Goal: Transaction & Acquisition: Purchase product/service

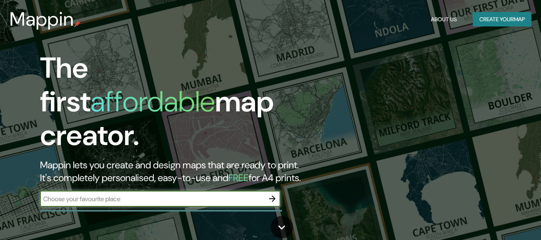
click at [167, 194] on input "text" at bounding box center [152, 198] width 224 height 9
type input "CHICLAYO"
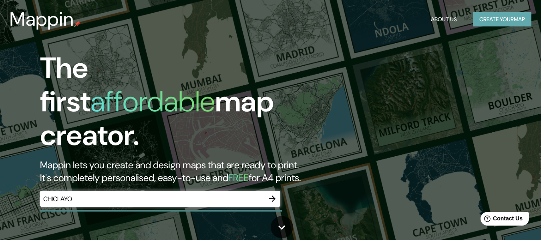
click at [486, 16] on button "Create your map" at bounding box center [502, 19] width 58 height 15
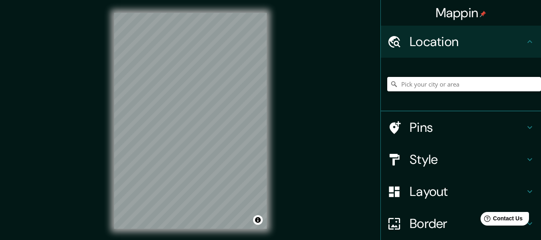
click at [438, 83] on input "Pick your city or area" at bounding box center [464, 84] width 154 height 14
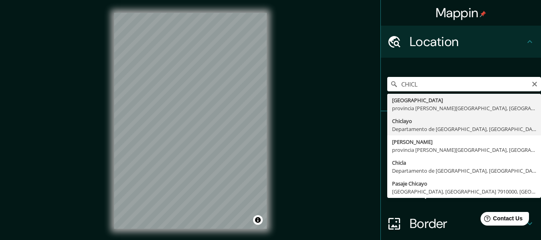
type input "Chiclayo, Departamento de [GEOGRAPHIC_DATA], [GEOGRAPHIC_DATA]"
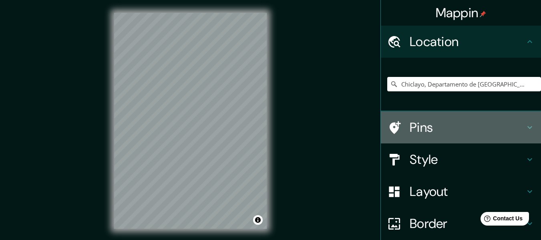
click at [410, 123] on h4 "Pins" at bounding box center [467, 127] width 115 height 16
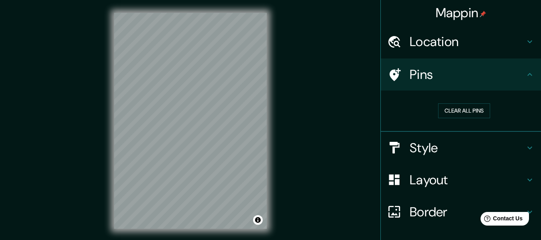
click at [336, 129] on div "Mappin Location [GEOGRAPHIC_DATA], [GEOGRAPHIC_DATA], [GEOGRAPHIC_DATA] Pins Cl…" at bounding box center [270, 127] width 541 height 254
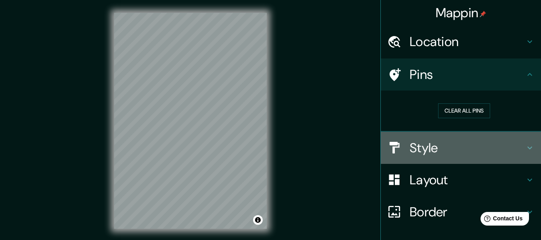
click at [493, 145] on h4 "Style" at bounding box center [467, 148] width 115 height 16
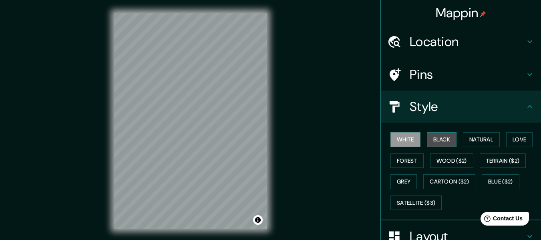
click at [450, 138] on button "Black" at bounding box center [442, 139] width 30 height 15
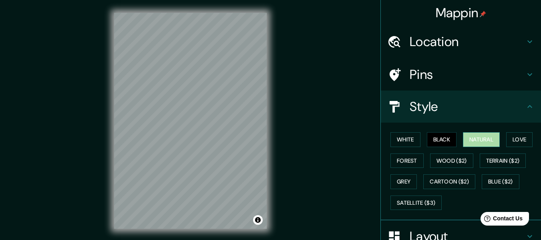
click at [465, 141] on button "Natural" at bounding box center [481, 139] width 37 height 15
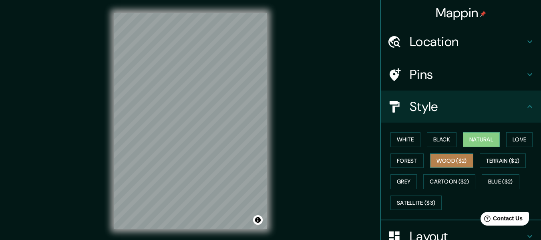
click at [460, 153] on button "Wood ($2)" at bounding box center [451, 160] width 43 height 15
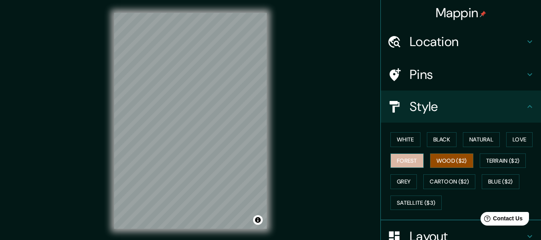
click at [414, 165] on button "Forest" at bounding box center [406, 160] width 33 height 15
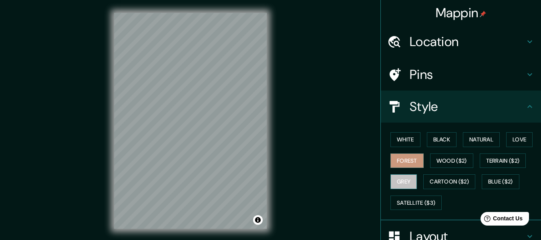
click at [400, 186] on button "Grey" at bounding box center [403, 181] width 26 height 15
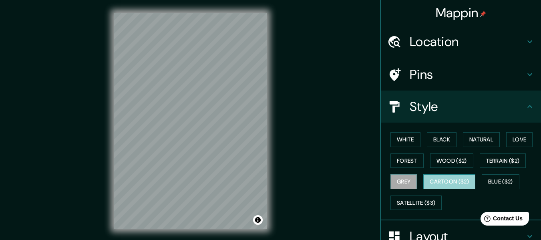
click at [435, 185] on button "Cartoon ($2)" at bounding box center [449, 181] width 52 height 15
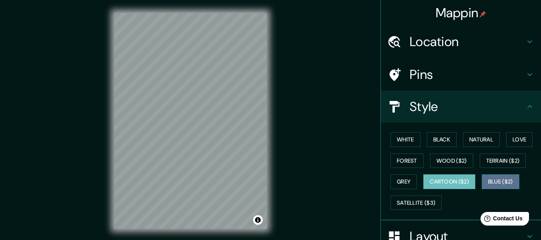
click at [498, 185] on button "Blue ($2)" at bounding box center [501, 181] width 38 height 15
drag, startPoint x: 473, startPoint y: 181, endPoint x: 458, endPoint y: 180, distance: 14.8
click at [458, 180] on div "White Black Natural Love Forest Wood ($2) Terrain ($2) Grey Cartoon ($2) Blue (…" at bounding box center [464, 171] width 154 height 84
click at [458, 180] on button "Cartoon ($2)" at bounding box center [449, 181] width 52 height 15
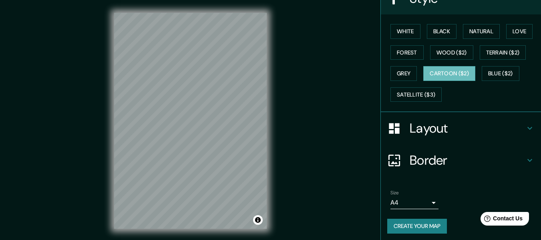
scroll to position [111, 0]
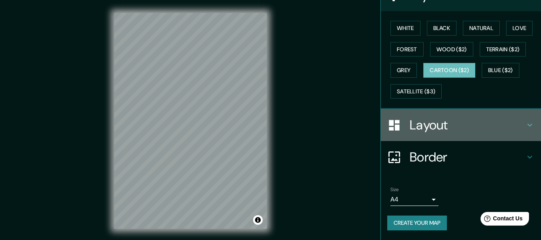
click at [439, 122] on h4 "Layout" at bounding box center [467, 125] width 115 height 16
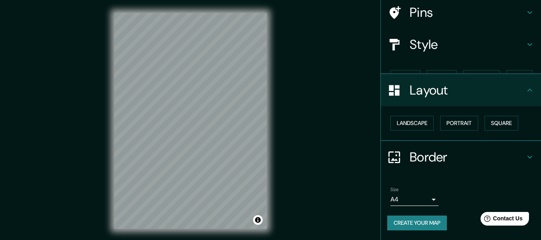
scroll to position [48, 0]
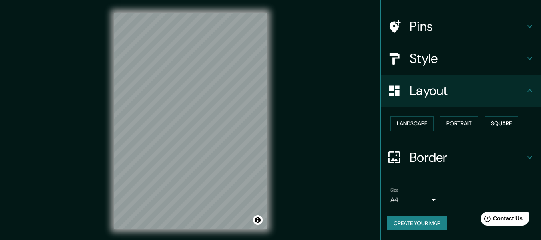
click at [413, 159] on h4 "Border" at bounding box center [467, 157] width 115 height 16
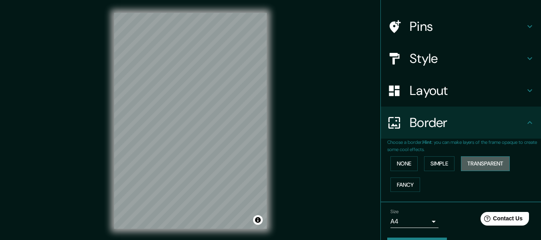
click at [497, 162] on button "Transparent" at bounding box center [485, 163] width 49 height 15
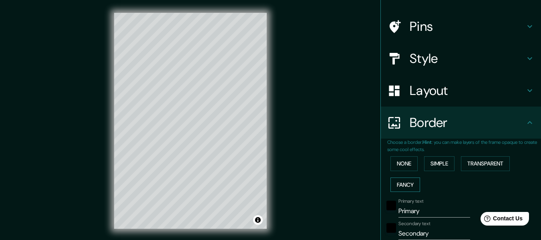
click at [406, 181] on button "Fancy" at bounding box center [405, 184] width 30 height 15
click at [404, 167] on button "None" at bounding box center [403, 163] width 27 height 15
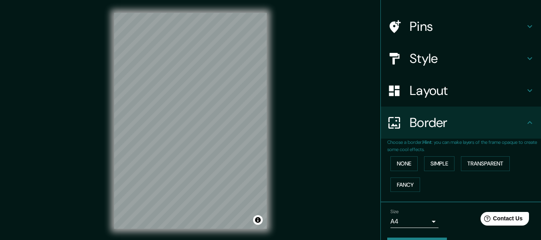
click at [428, 126] on h4 "Border" at bounding box center [467, 123] width 115 height 16
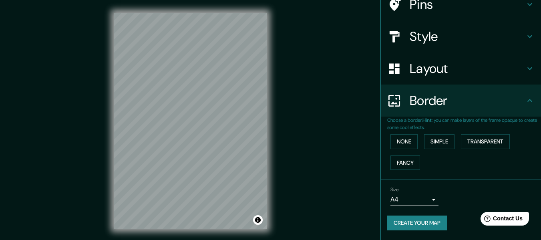
scroll to position [0, 0]
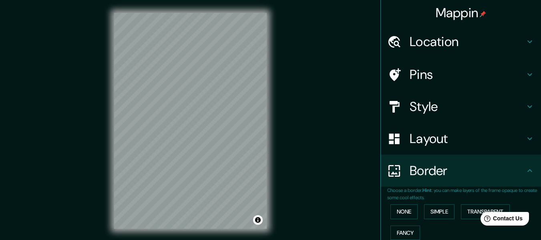
click at [434, 41] on h4 "Location" at bounding box center [467, 42] width 115 height 16
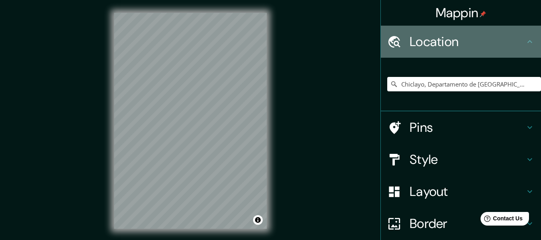
click at [434, 41] on h4 "Location" at bounding box center [467, 42] width 115 height 16
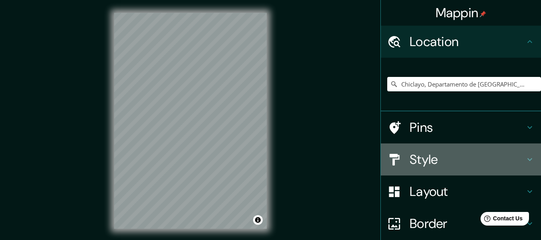
click at [423, 165] on h4 "Style" at bounding box center [467, 159] width 115 height 16
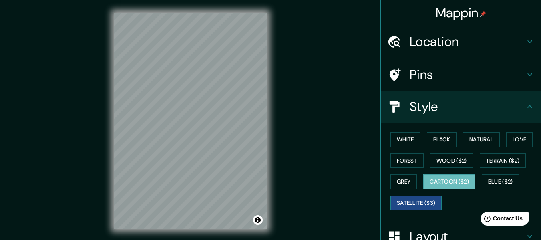
click at [432, 204] on button "Satellite ($3)" at bounding box center [415, 202] width 51 height 15
click at [434, 183] on button "Cartoon ($2)" at bounding box center [449, 181] width 52 height 15
click at [408, 184] on button "Grey" at bounding box center [403, 181] width 26 height 15
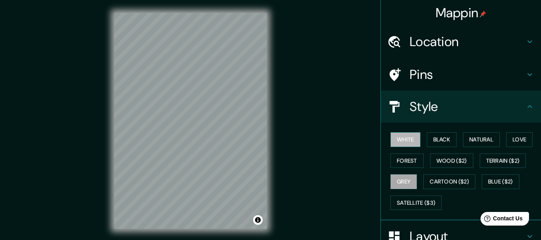
click at [407, 141] on button "White" at bounding box center [405, 139] width 30 height 15
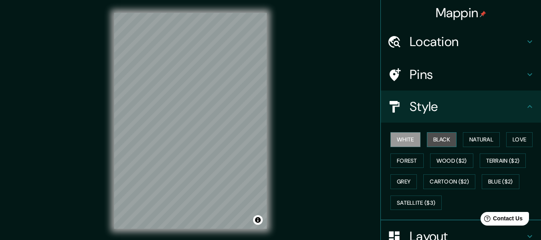
click at [427, 142] on button "Black" at bounding box center [442, 139] width 30 height 15
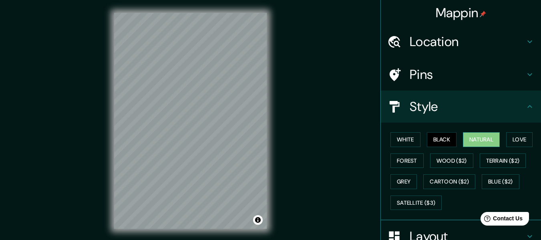
click at [475, 143] on button "Natural" at bounding box center [481, 139] width 37 height 15
click at [393, 139] on button "White" at bounding box center [405, 139] width 30 height 15
